Goal: Task Accomplishment & Management: Complete application form

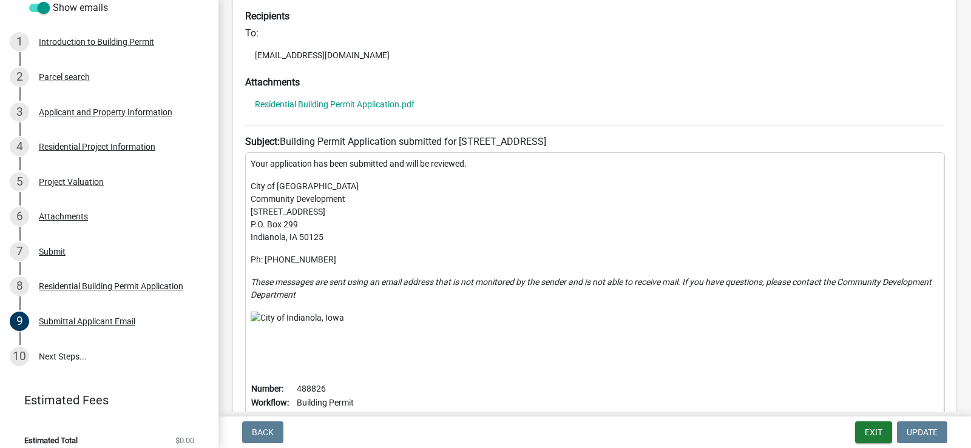
scroll to position [132, 0]
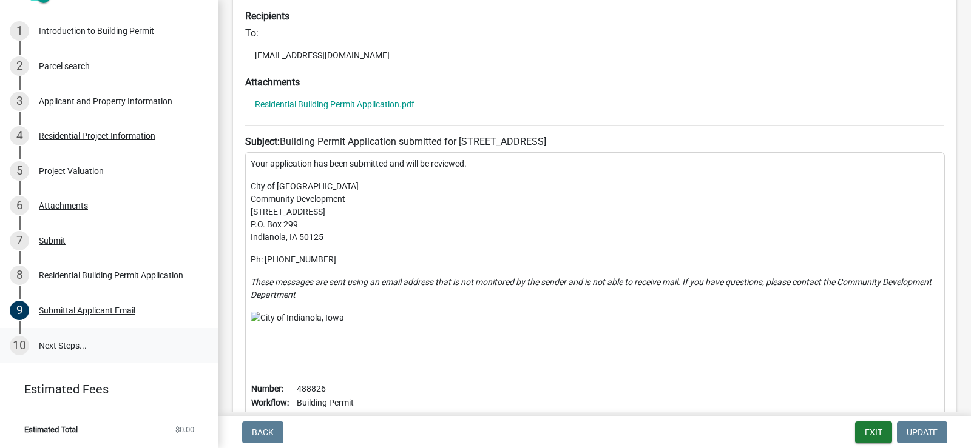
click at [74, 344] on link "10 Next Steps..." at bounding box center [109, 345] width 218 height 35
click at [73, 344] on link "10 Next Steps..." at bounding box center [109, 345] width 218 height 35
click at [878, 434] on button "Exit" at bounding box center [873, 433] width 37 height 22
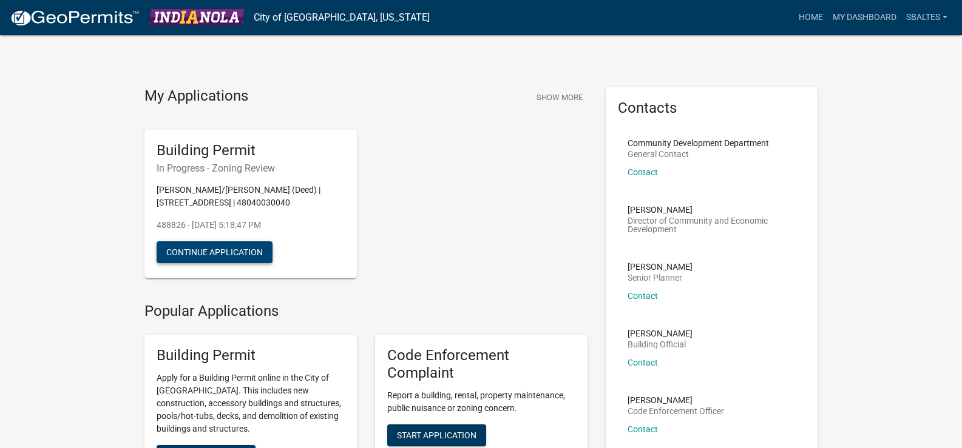
click at [204, 259] on button "Continue Application" at bounding box center [215, 252] width 116 height 22
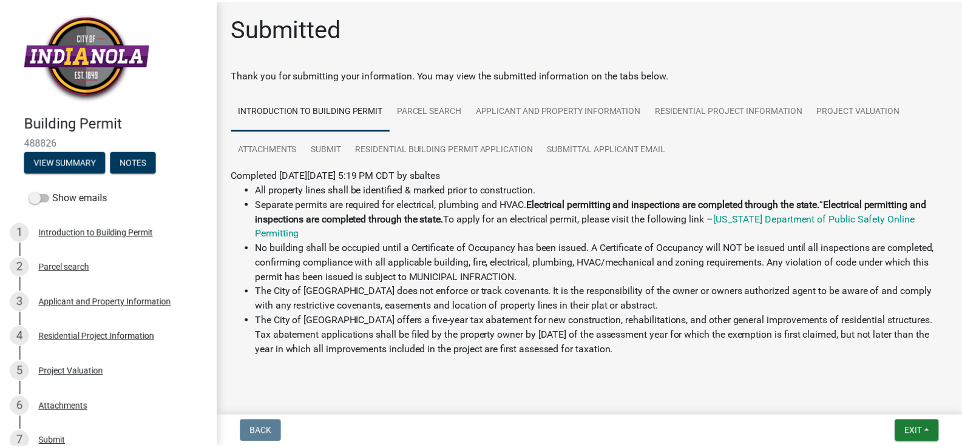
scroll to position [167, 0]
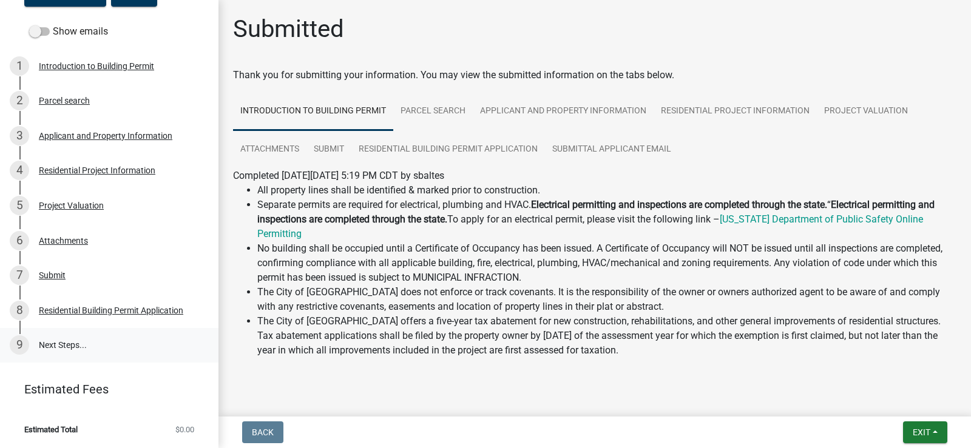
click at [76, 345] on link "9 Next Steps..." at bounding box center [109, 345] width 218 height 35
click at [22, 346] on div "9" at bounding box center [19, 344] width 19 height 19
click at [912, 419] on nav "Back Exit Save Save & Exit" at bounding box center [594, 433] width 752 height 32
click at [926, 431] on span "Exit" at bounding box center [921, 433] width 18 height 10
click at [909, 400] on button "Save & Exit" at bounding box center [898, 400] width 97 height 29
